Goal: Task Accomplishment & Management: Manage account settings

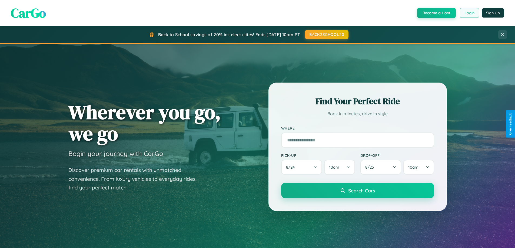
click at [469, 13] on button "Login" at bounding box center [469, 13] width 19 height 10
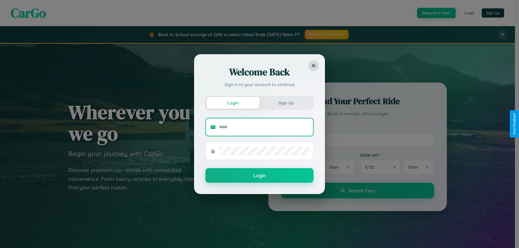
click at [264, 127] on input "text" at bounding box center [264, 127] width 90 height 9
type input "**********"
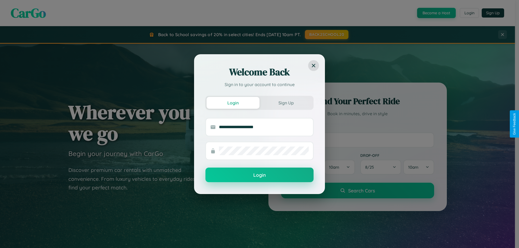
click at [259, 175] on button "Login" at bounding box center [259, 175] width 108 height 15
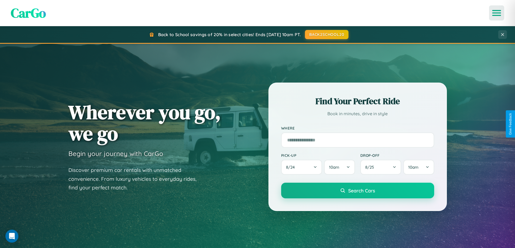
click at [496, 13] on icon "Open menu" at bounding box center [496, 13] width 8 height 5
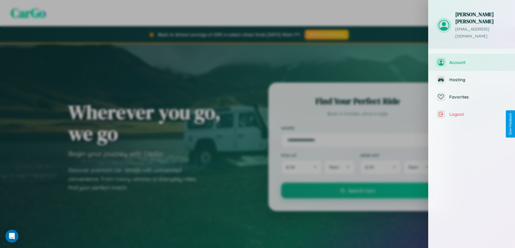
click at [471, 60] on span "Account" at bounding box center [478, 62] width 58 height 5
